Goal: Task Accomplishment & Management: Use online tool/utility

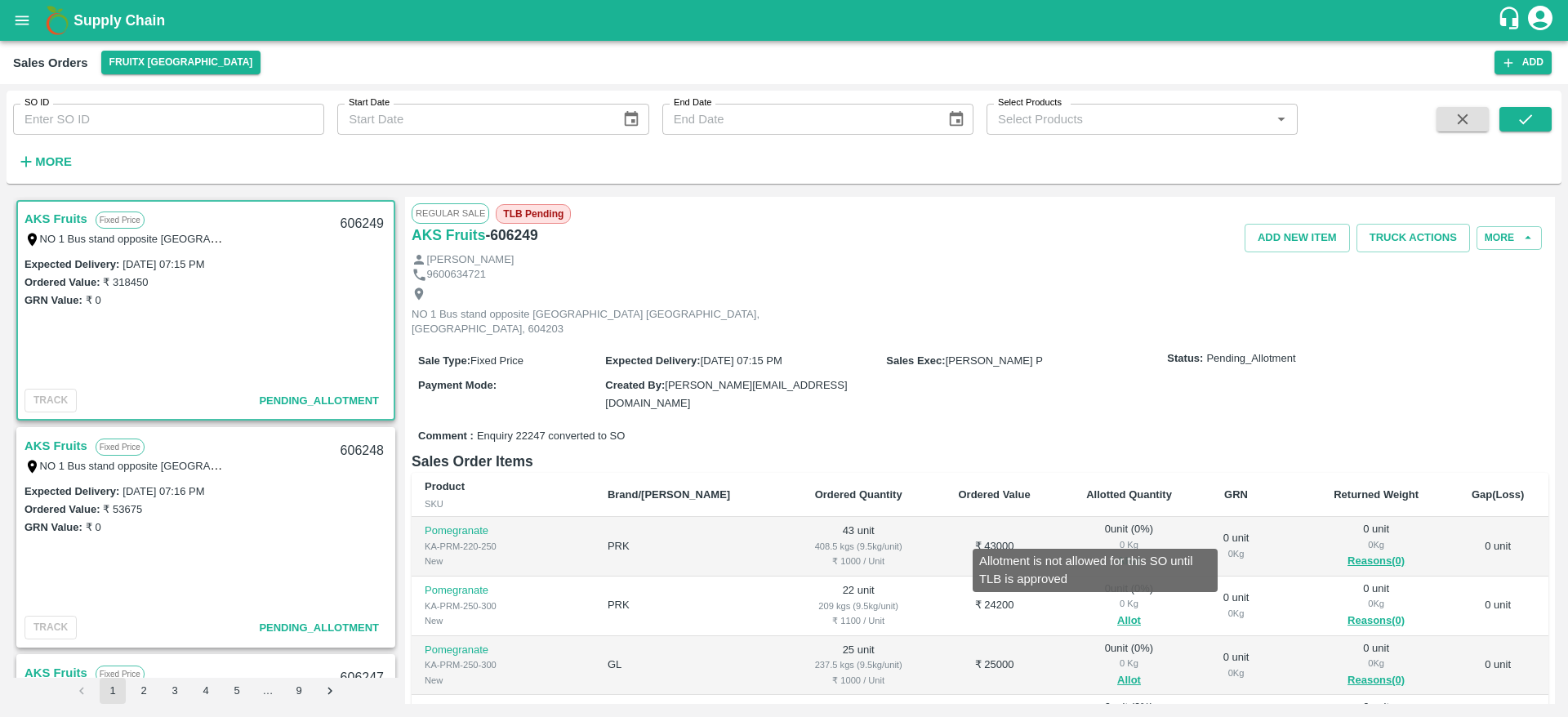
click at [1117, 551] on button "Allot" at bounding box center [1128, 561] width 23 height 19
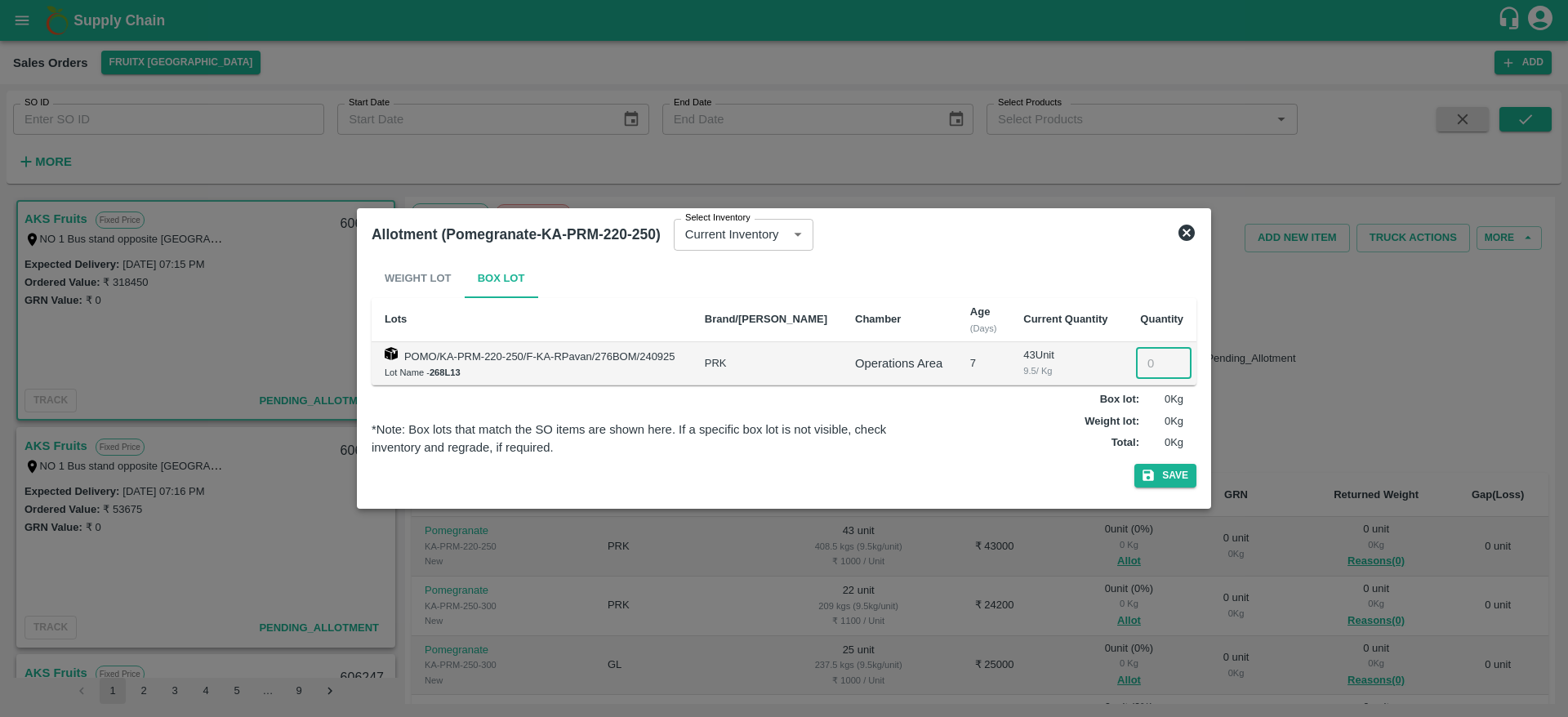
click at [1140, 355] on input "number" at bounding box center [1164, 363] width 56 height 31
type input "43"
click at [1134, 464] on button "Save" at bounding box center [1166, 475] width 62 height 23
click at [1189, 230] on icon at bounding box center [1186, 232] width 20 height 20
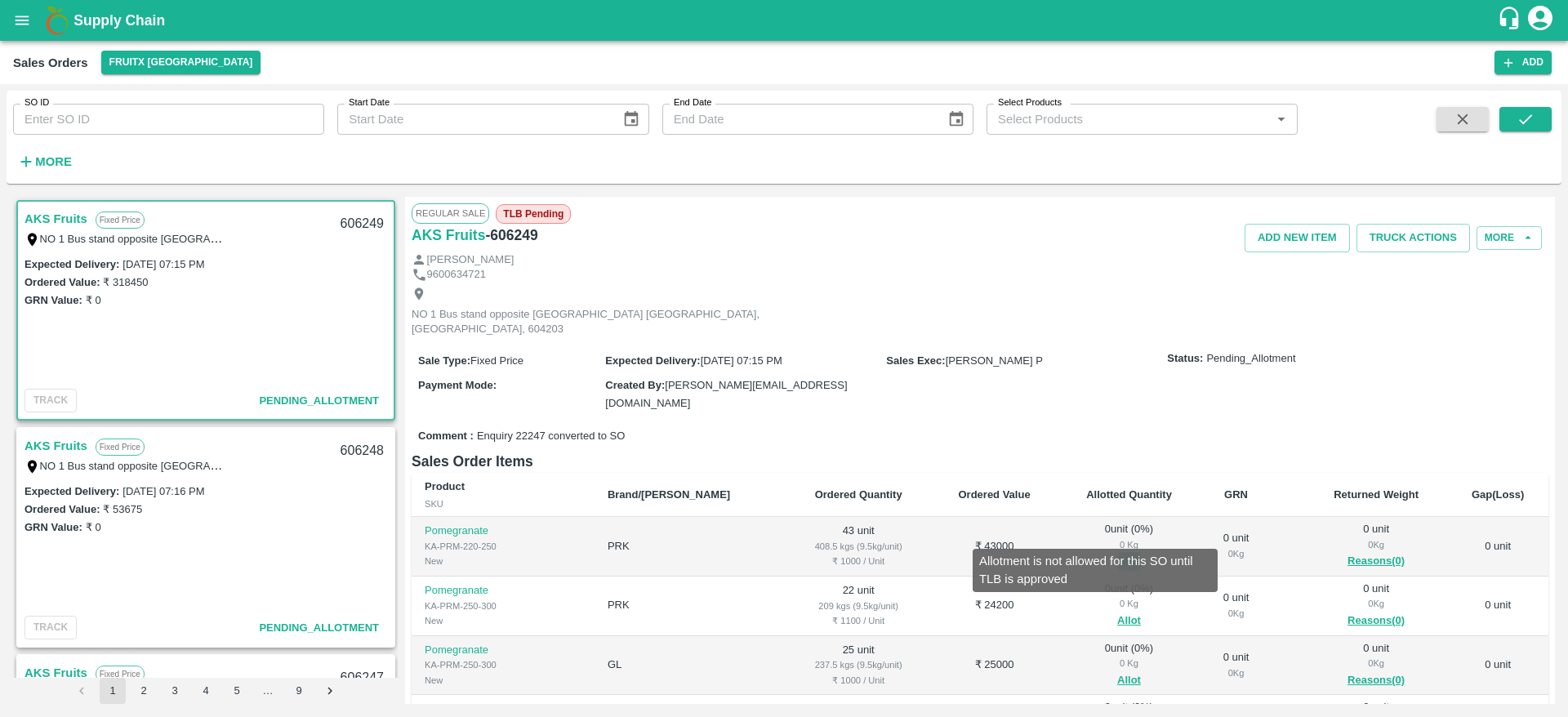
click at [1117, 551] on button "Allot" at bounding box center [1128, 561] width 23 height 19
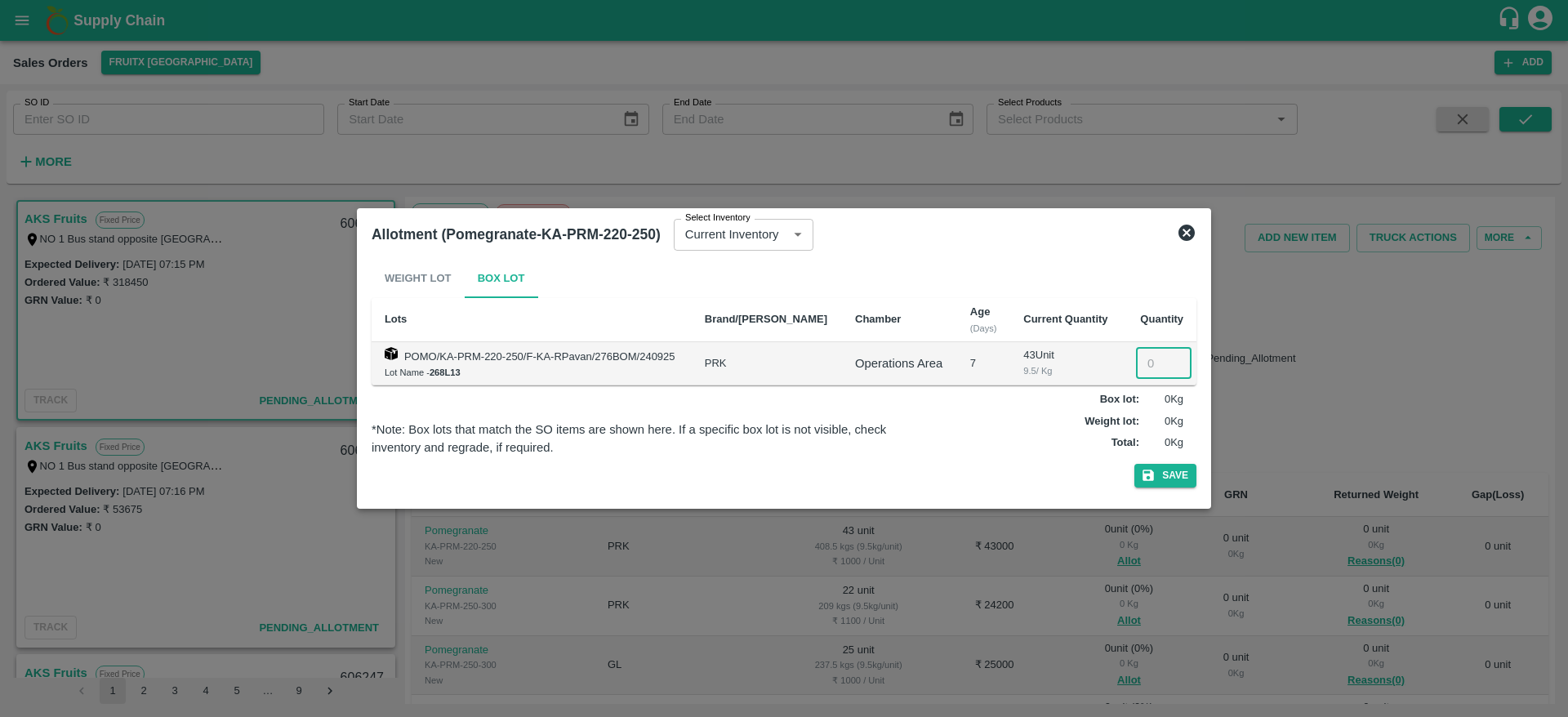
click at [1148, 368] on input "number" at bounding box center [1164, 363] width 56 height 31
type input "43"
click at [1134, 464] on button "Save" at bounding box center [1166, 475] width 62 height 23
click at [1187, 233] on icon at bounding box center [1186, 232] width 20 height 20
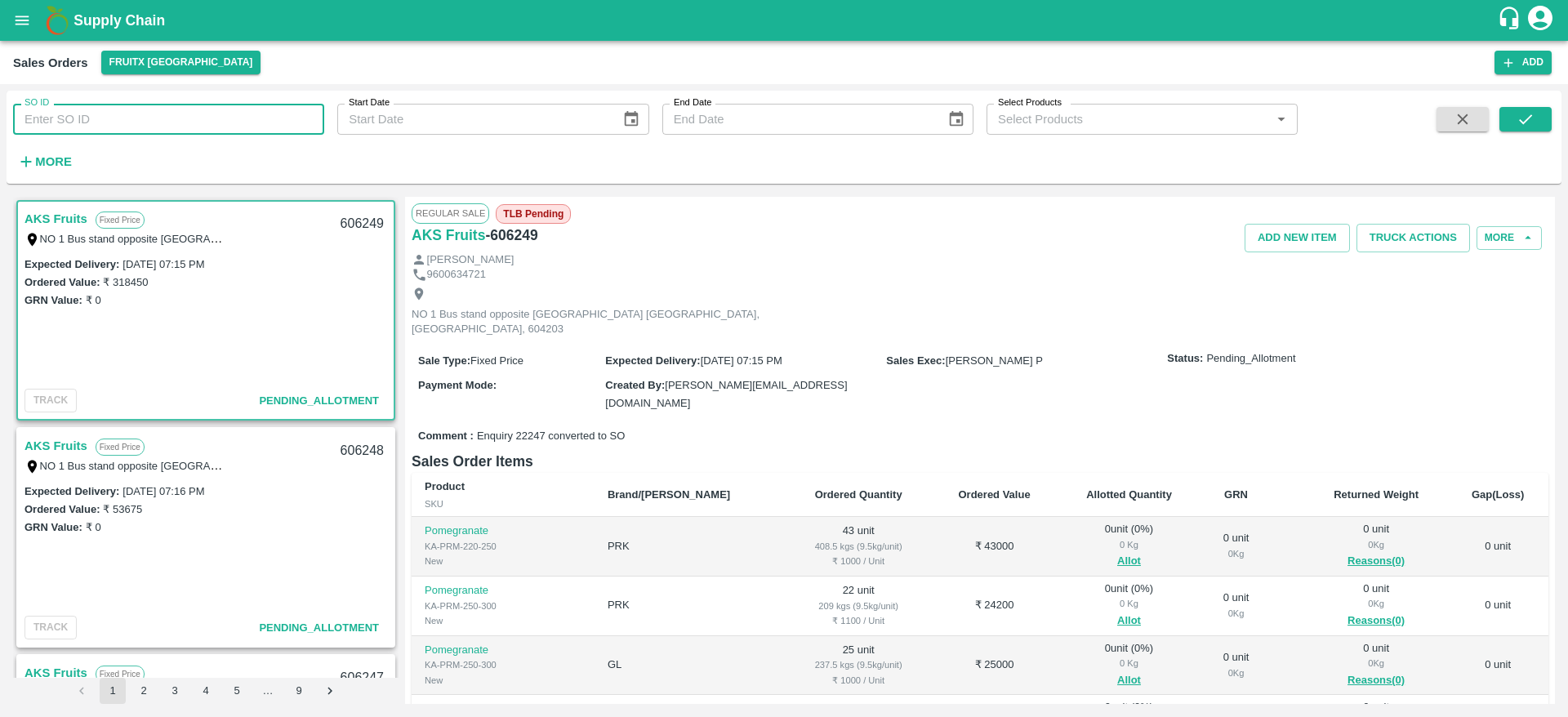
click at [203, 115] on input "SO ID" at bounding box center [168, 120] width 311 height 31
paste input "606170"
type input "606170"
click at [1413, 131] on button "submit" at bounding box center [1525, 119] width 52 height 24
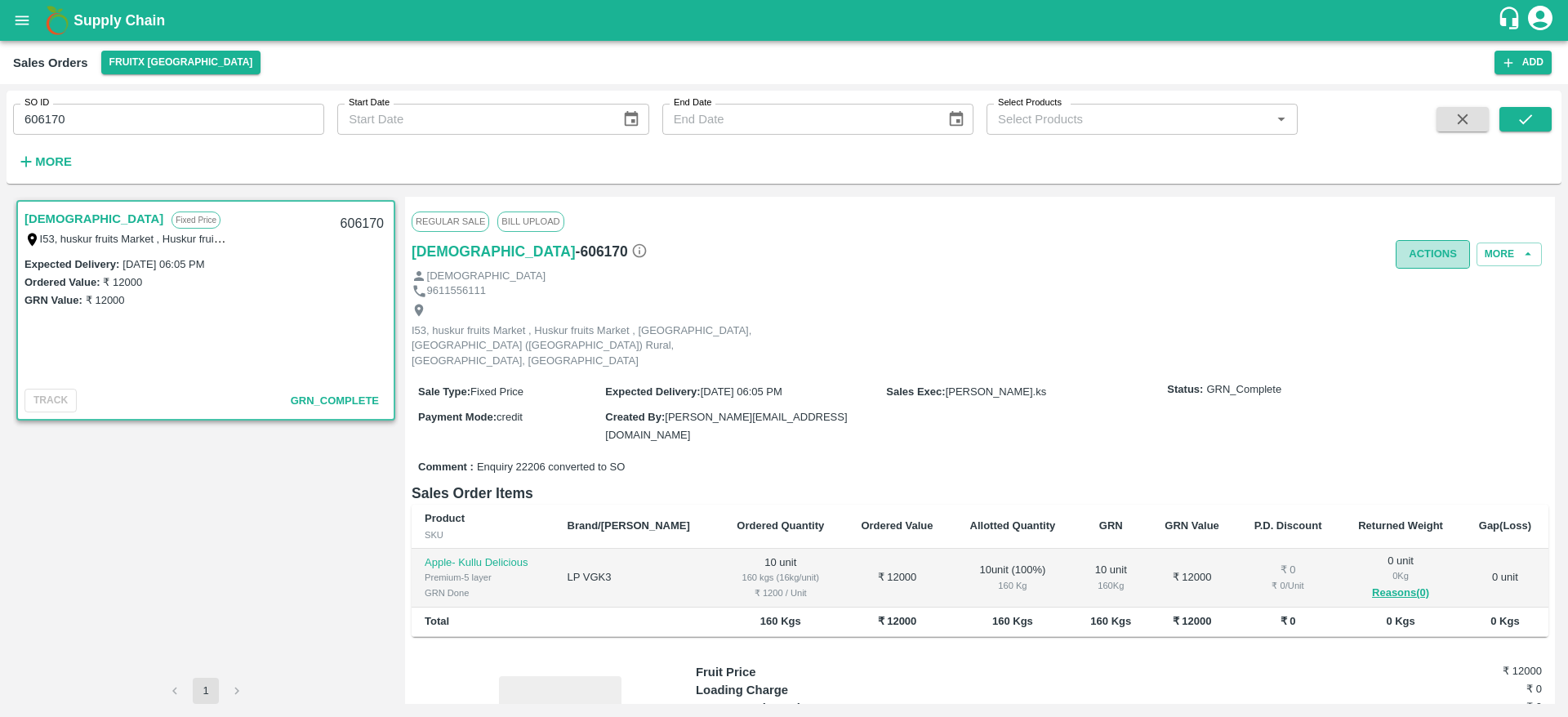
click at [1413, 265] on button "Actions" at bounding box center [1433, 254] width 75 height 29
click at [1142, 309] on div at bounding box center [784, 358] width 1568 height 717
click at [721, 385] on span "[DATE] 06:05 PM" at bounding box center [742, 391] width 82 height 12
click at [1413, 131] on button "button" at bounding box center [1462, 119] width 52 height 24
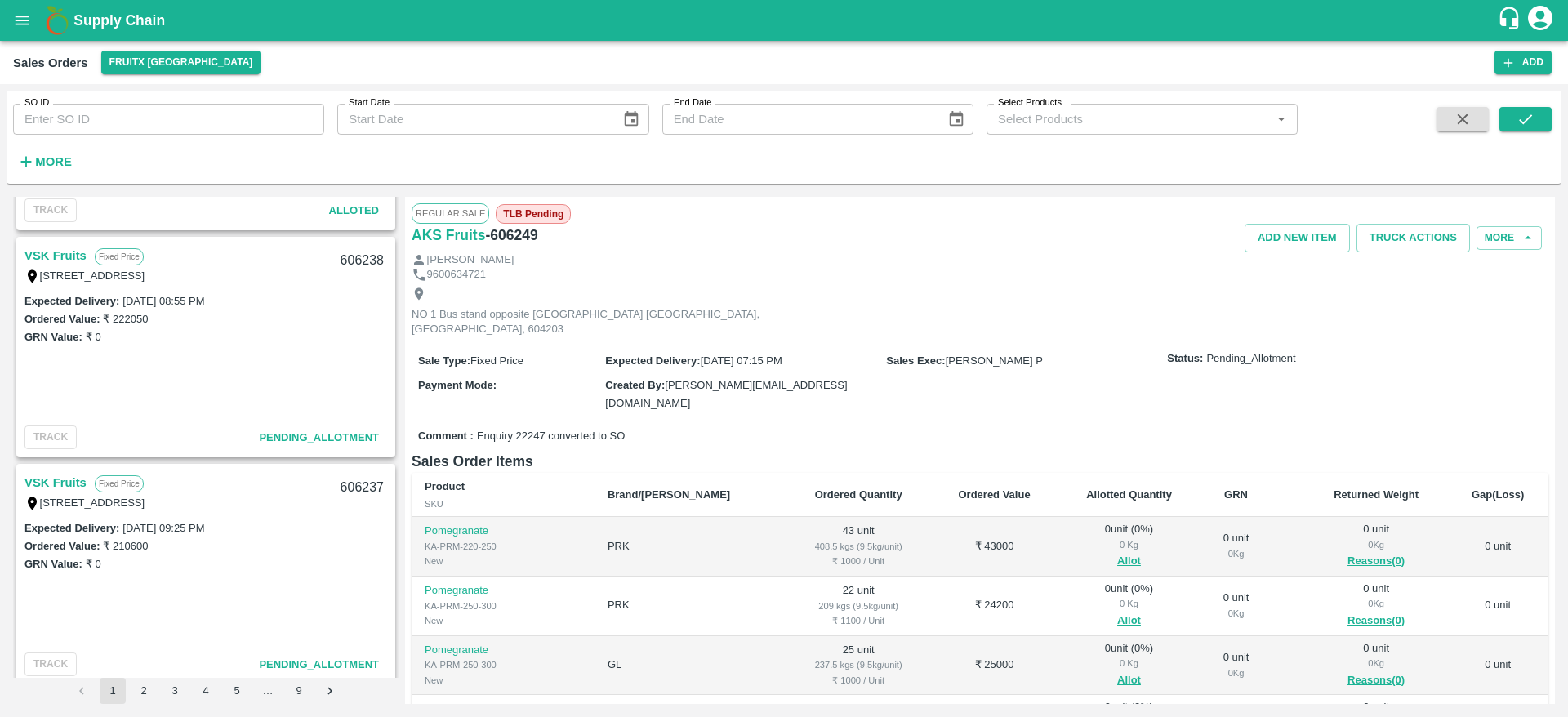
scroll to position [1944, 0]
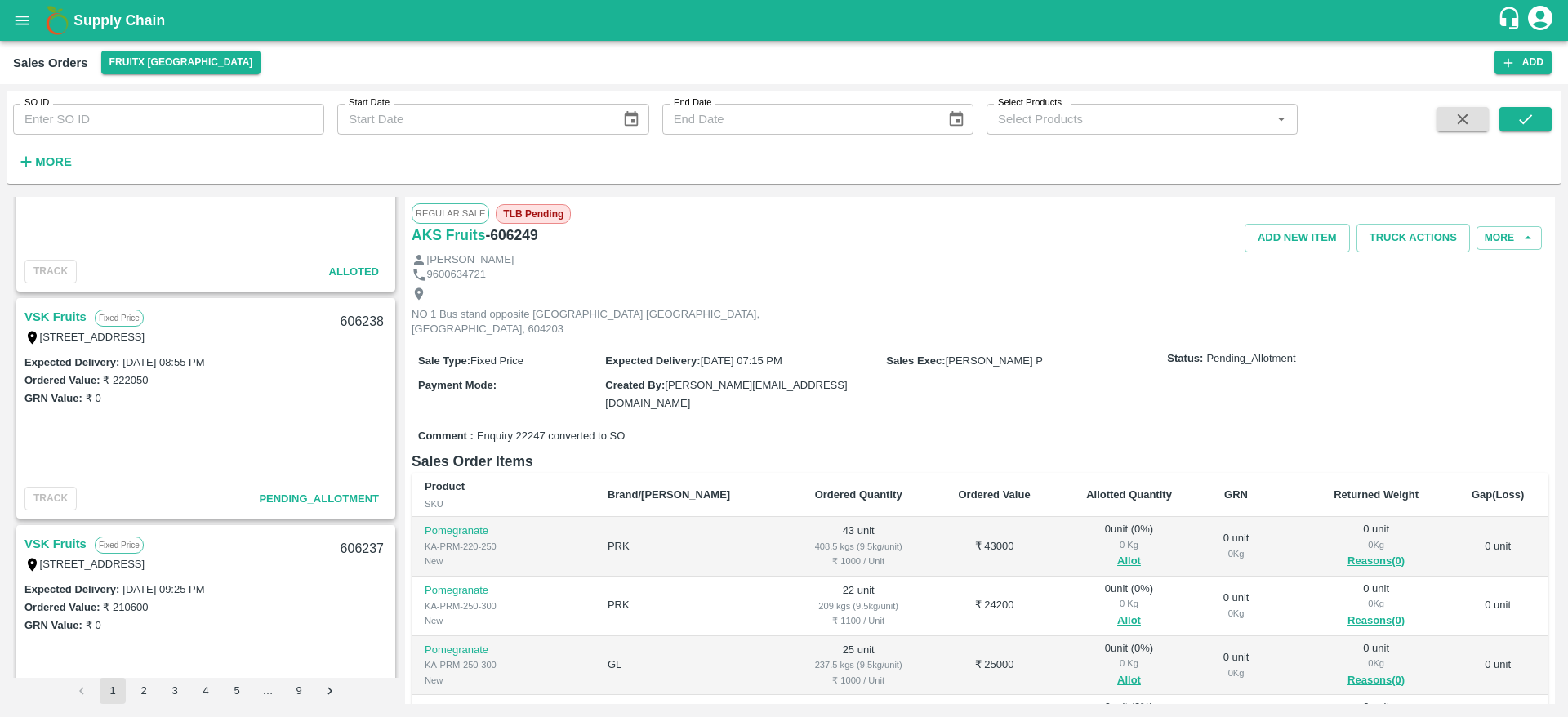
click at [56, 315] on link "VSK Fruits" at bounding box center [56, 316] width 62 height 21
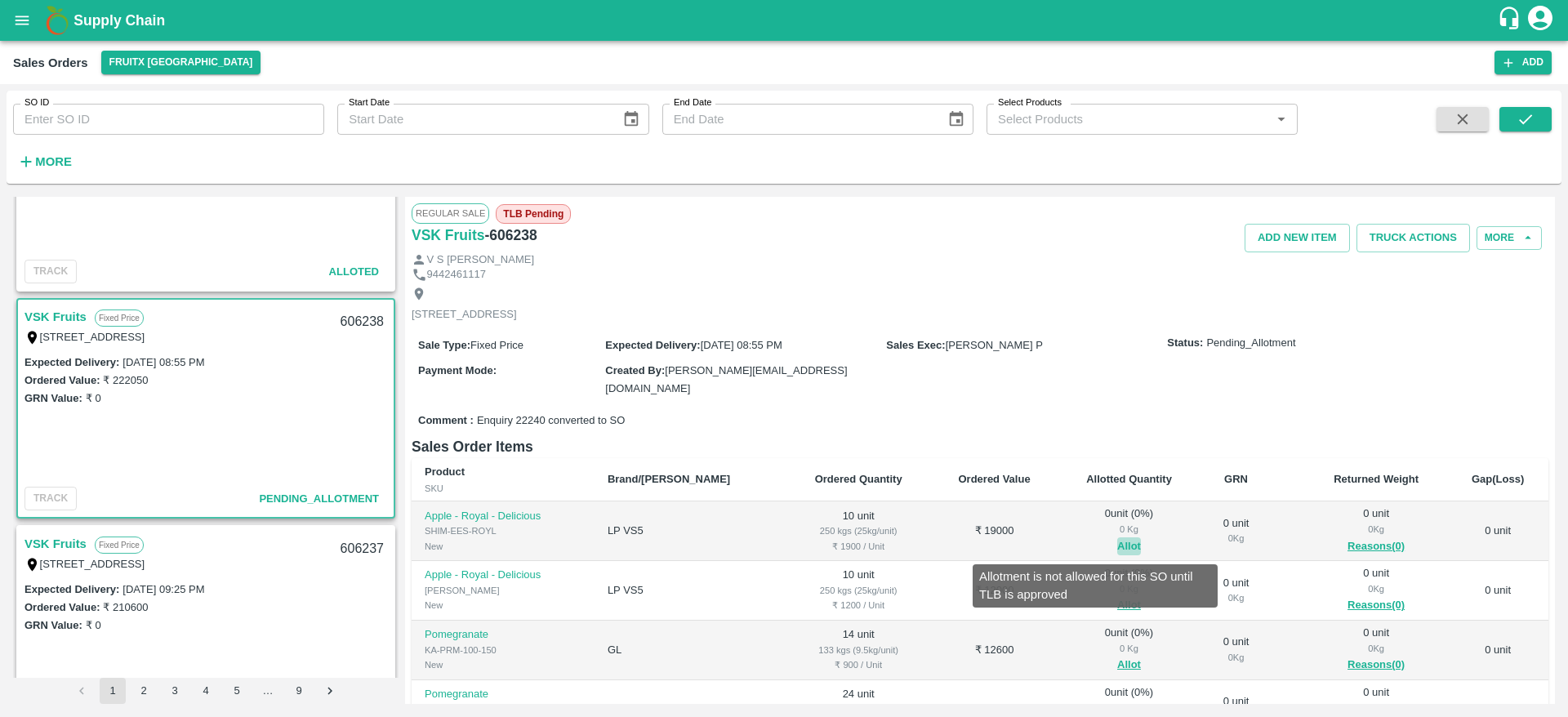
click at [1117, 540] on button "Allot" at bounding box center [1128, 546] width 23 height 19
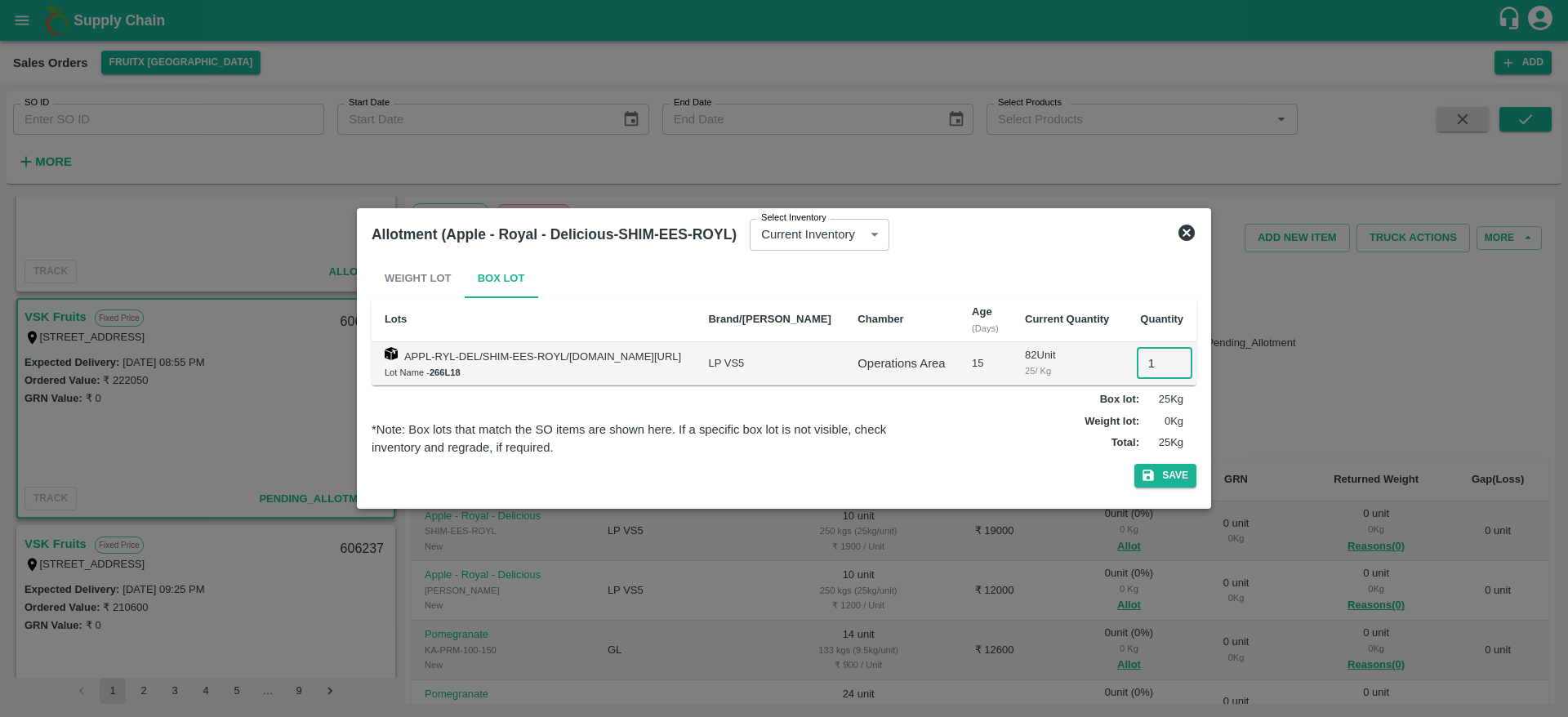
click at [1147, 360] on input "1" at bounding box center [1164, 363] width 56 height 31
type input "10"
click at [1134, 464] on button "Save" at bounding box center [1166, 475] width 62 height 23
click at [1181, 233] on icon at bounding box center [1186, 232] width 16 height 16
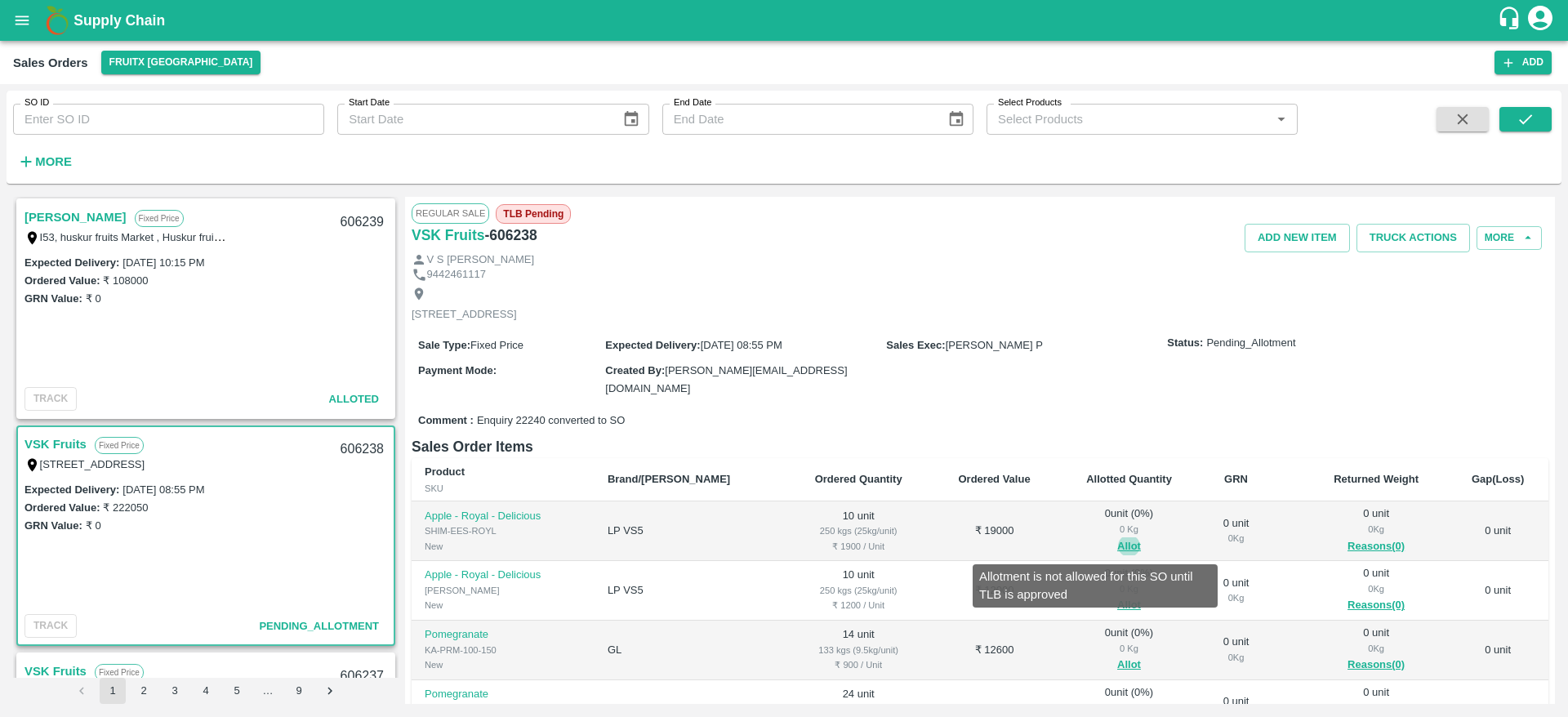
scroll to position [1733, 0]
